Goal: Information Seeking & Learning: Learn about a topic

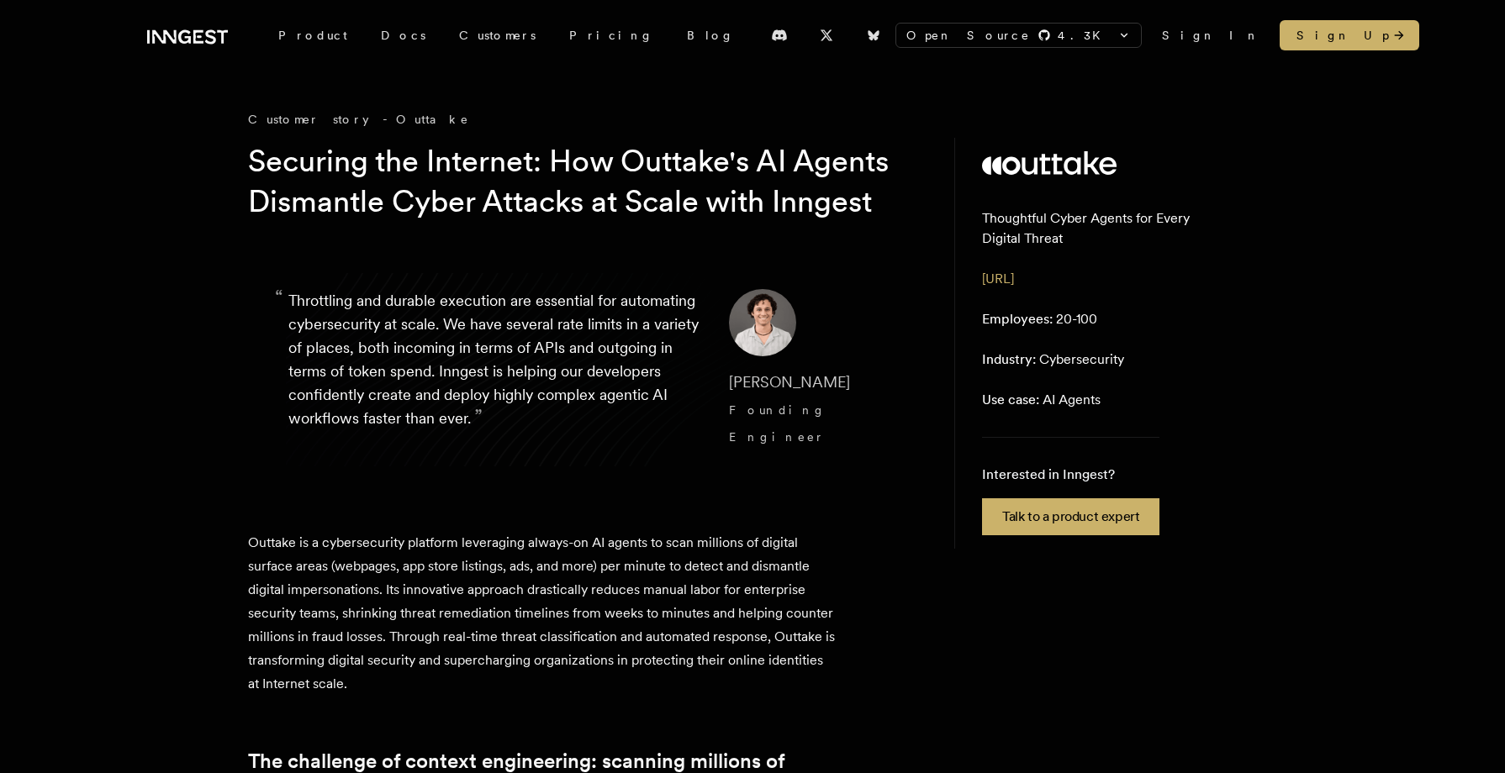
click at [406, 451] on p "“ Throttling and durable execution are essential for automating cybersecurity a…" at bounding box center [495, 369] width 414 height 161
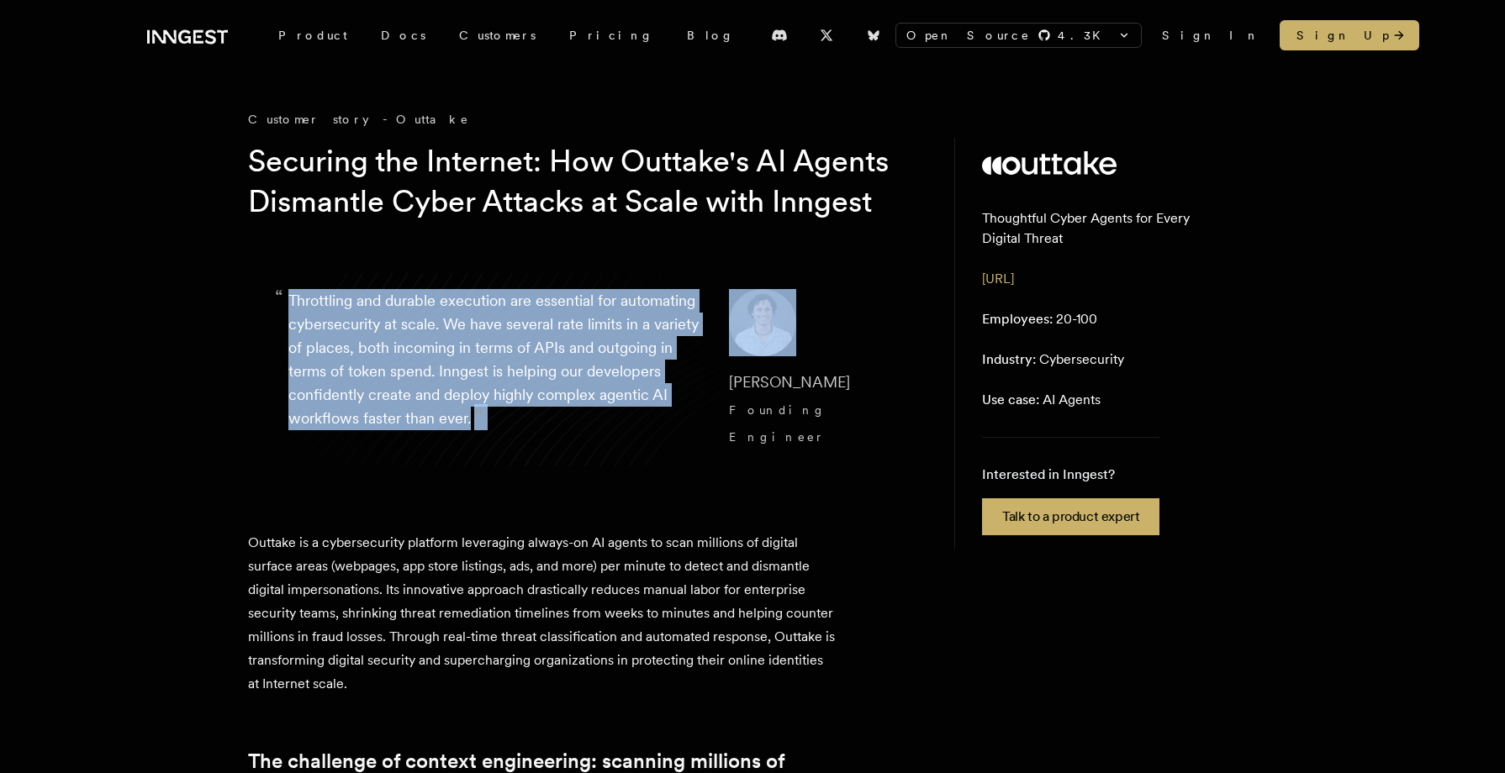
click at [406, 451] on p "“ Throttling and durable execution are essential for automating cybersecurity a…" at bounding box center [495, 369] width 414 height 161
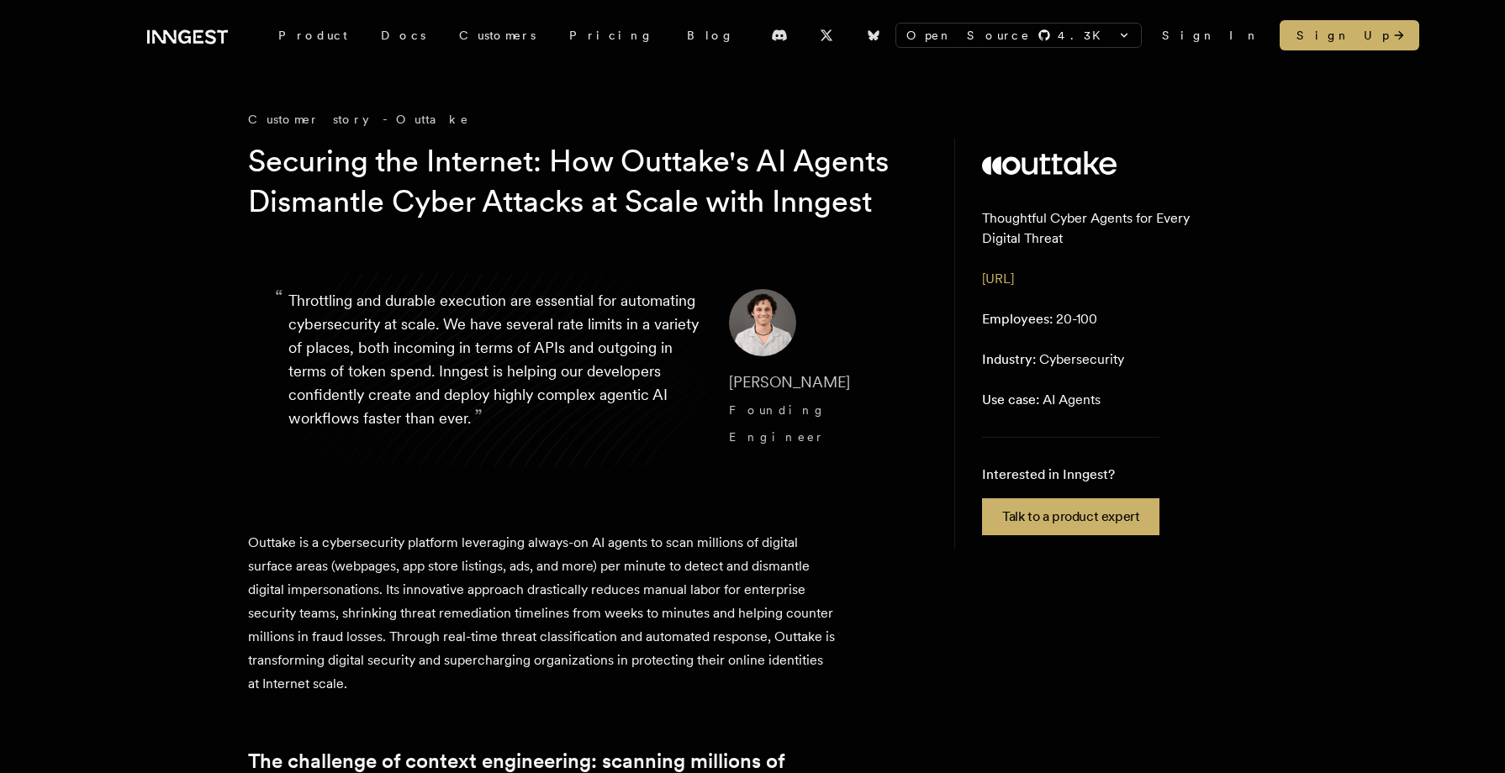
click at [408, 451] on p "“ Throttling and durable execution are essential for automating cybersecurity a…" at bounding box center [495, 369] width 414 height 161
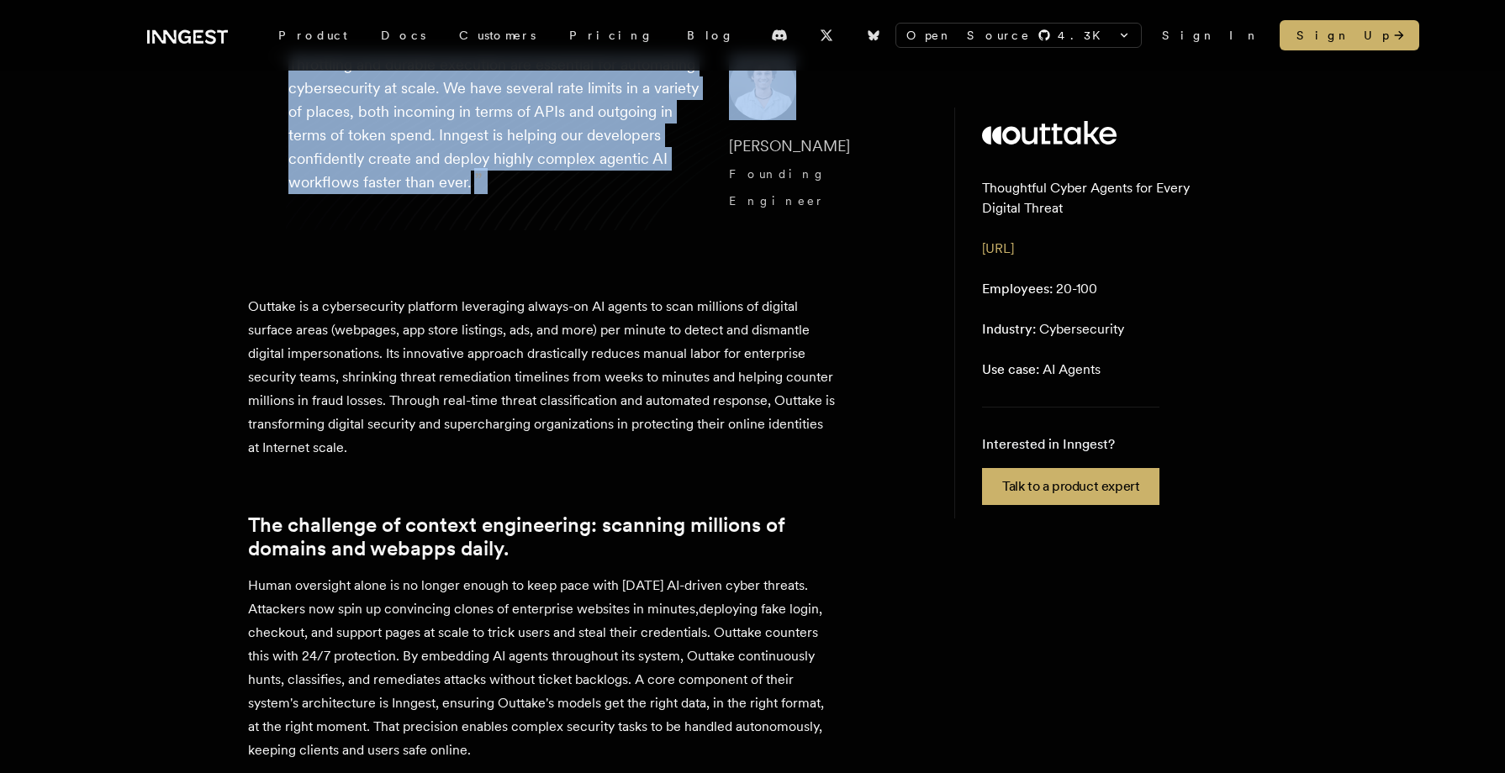
scroll to position [182, 0]
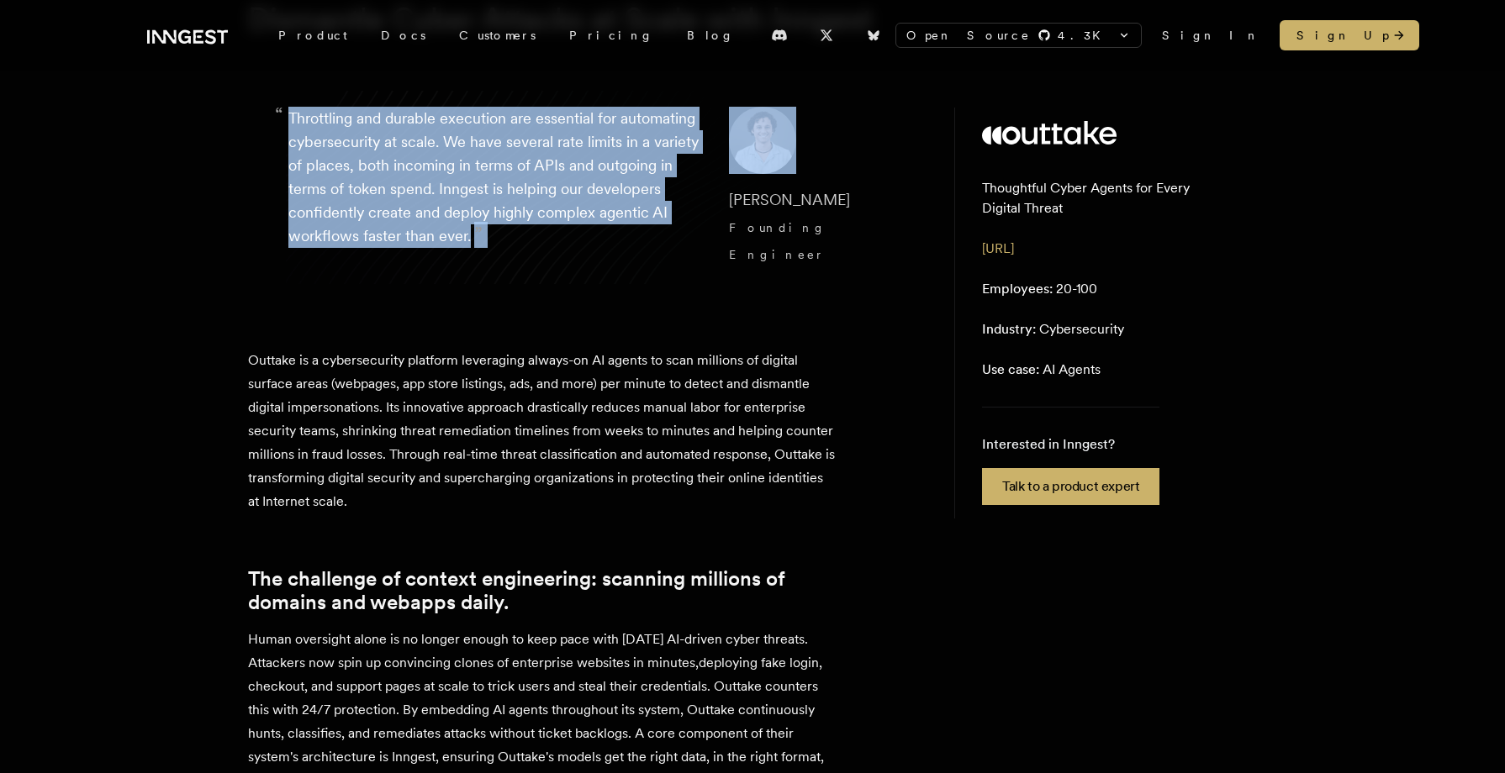
click at [804, 260] on cite "[PERSON_NAME] Founding Engineer" at bounding box center [804, 227] width 151 height 81
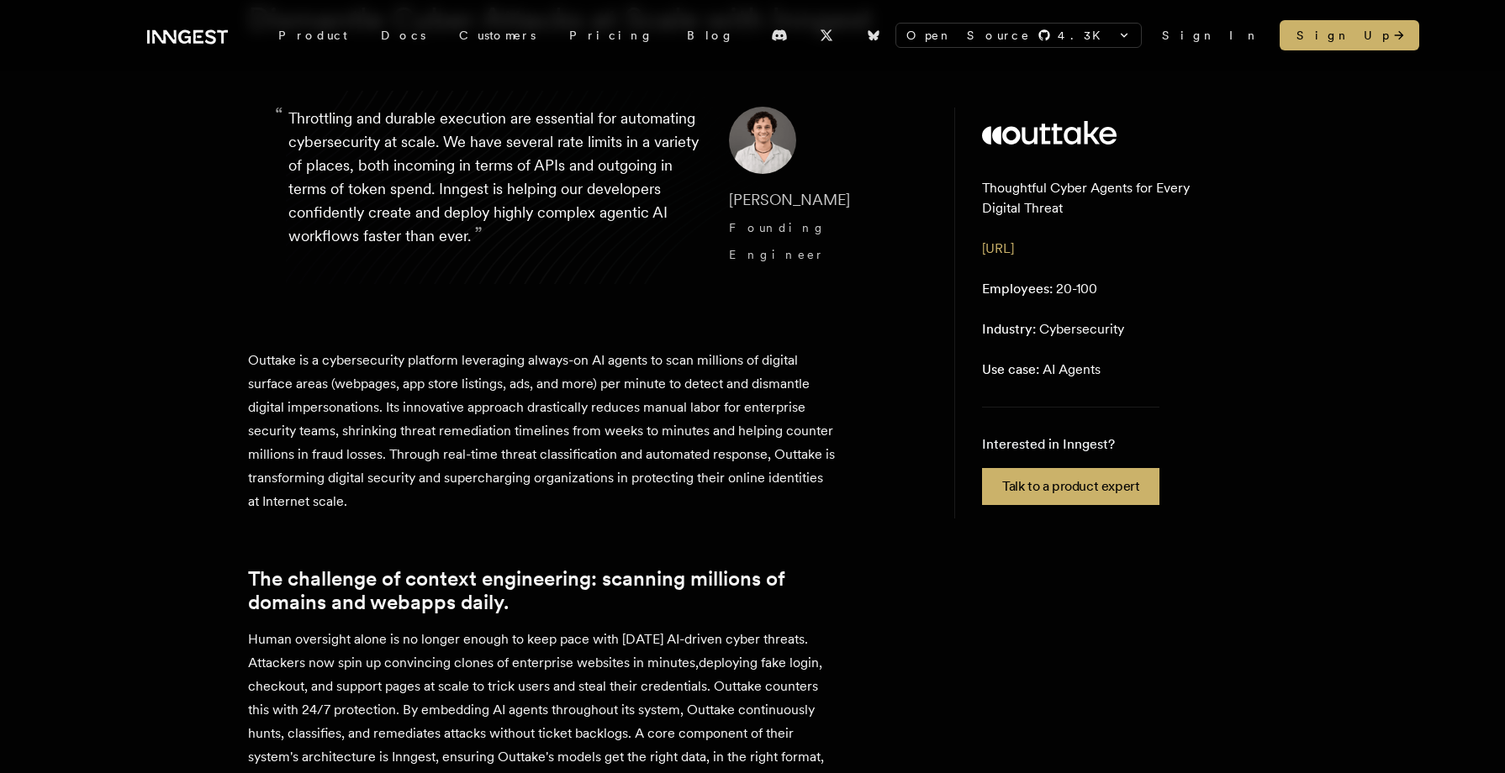
click at [804, 260] on cite "[PERSON_NAME] Founding Engineer" at bounding box center [804, 227] width 151 height 81
click at [804, 252] on cite "[PERSON_NAME] Founding Engineer" at bounding box center [804, 227] width 151 height 81
click at [805, 208] on span "[PERSON_NAME]" at bounding box center [789, 200] width 121 height 18
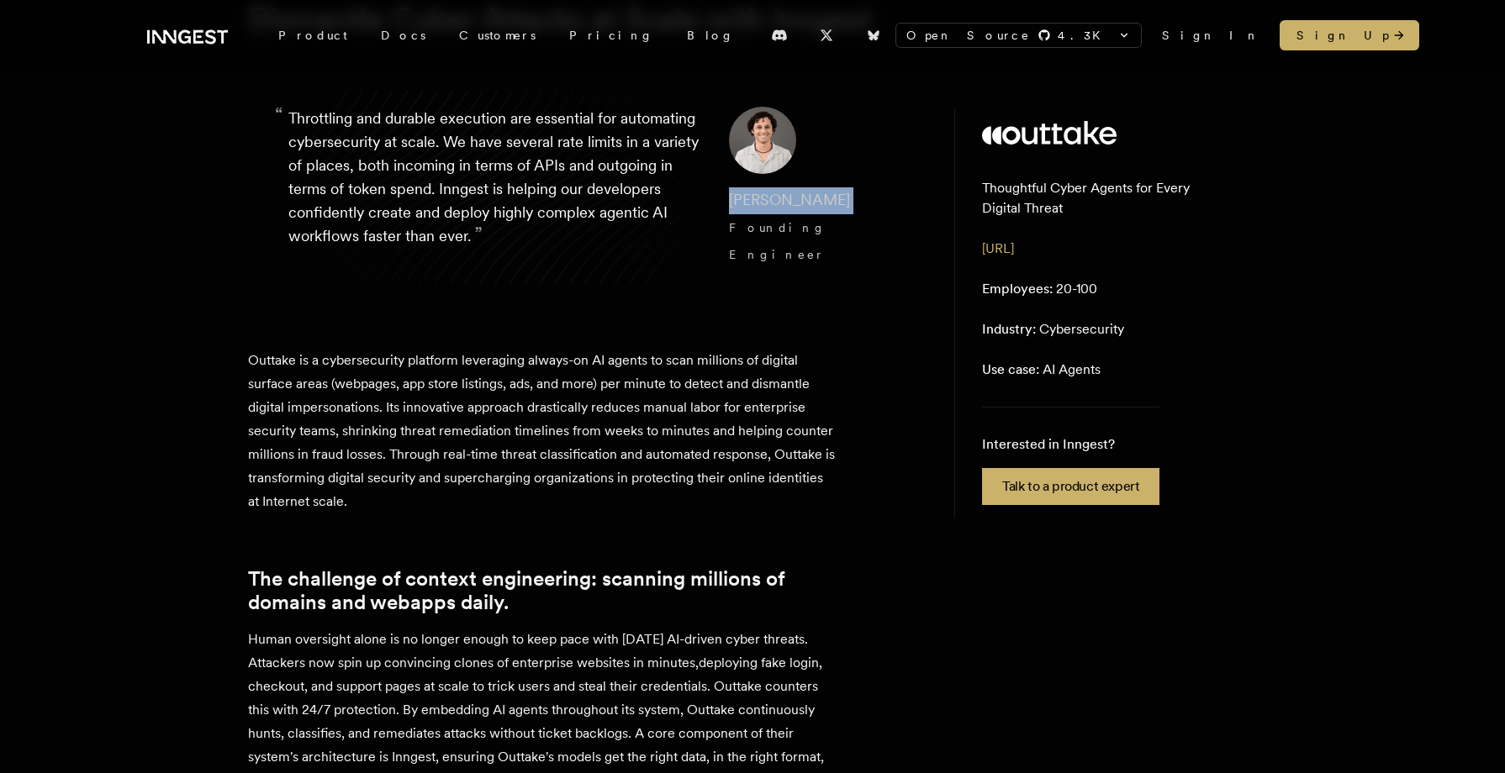
copy span "[PERSON_NAME]"
